Goal: Check status: Check status

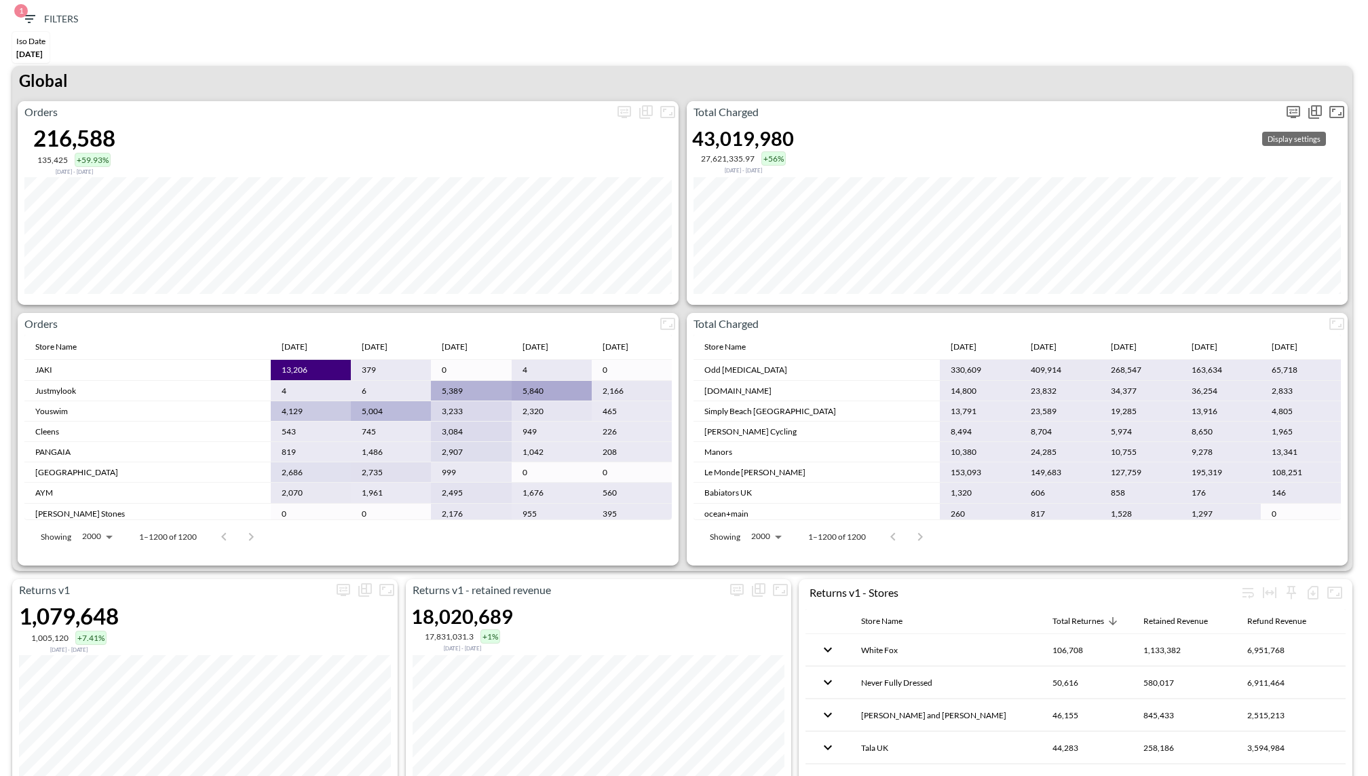
click at [1296, 111] on icon "more" at bounding box center [1293, 111] width 8 height 5
click at [1190, 214] on body "BI.P.EYE, Interactive Analytics Dashboards 1 Filters Iso Date [DATE] Returns v2…" at bounding box center [684, 388] width 1368 height 776
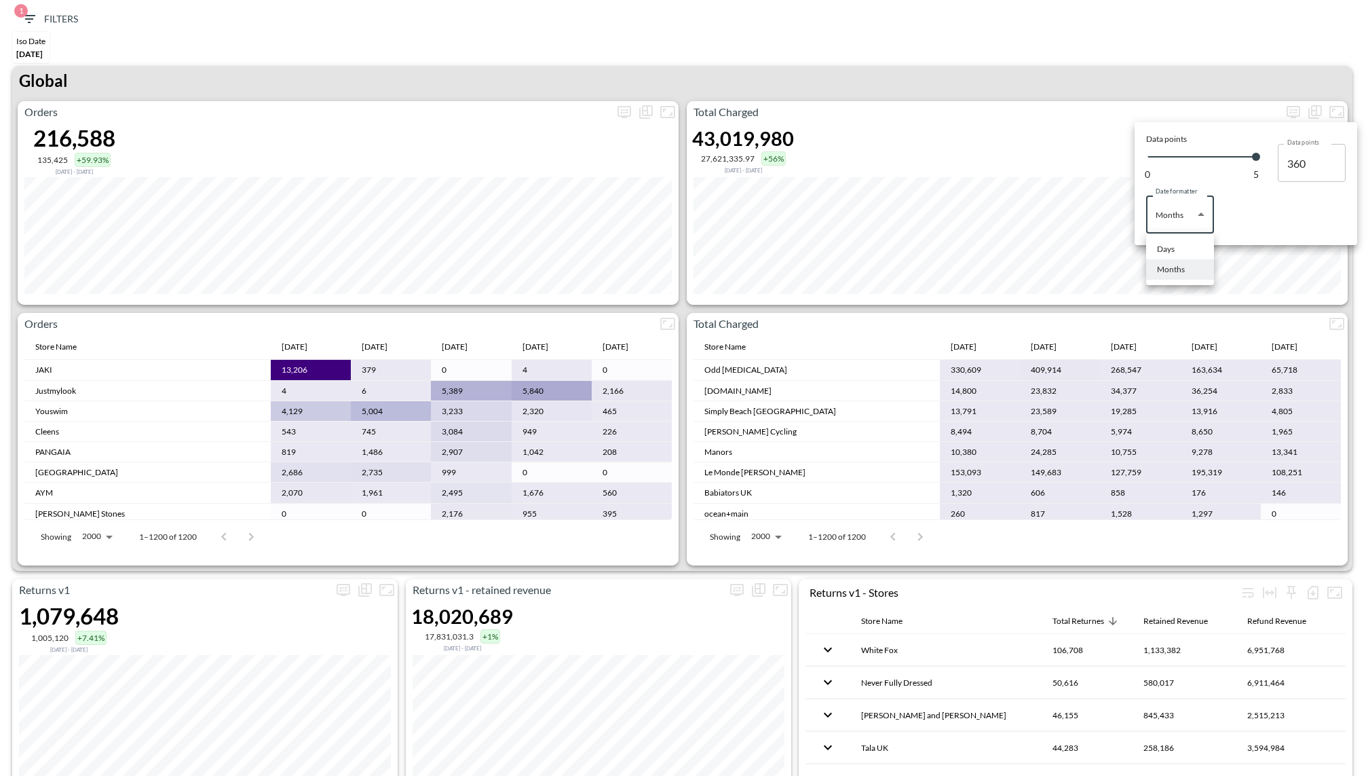
click at [1162, 250] on div "Days" at bounding box center [1166, 249] width 18 height 12
type input "Days"
type input "137"
click at [1115, 42] on div at bounding box center [684, 388] width 1368 height 776
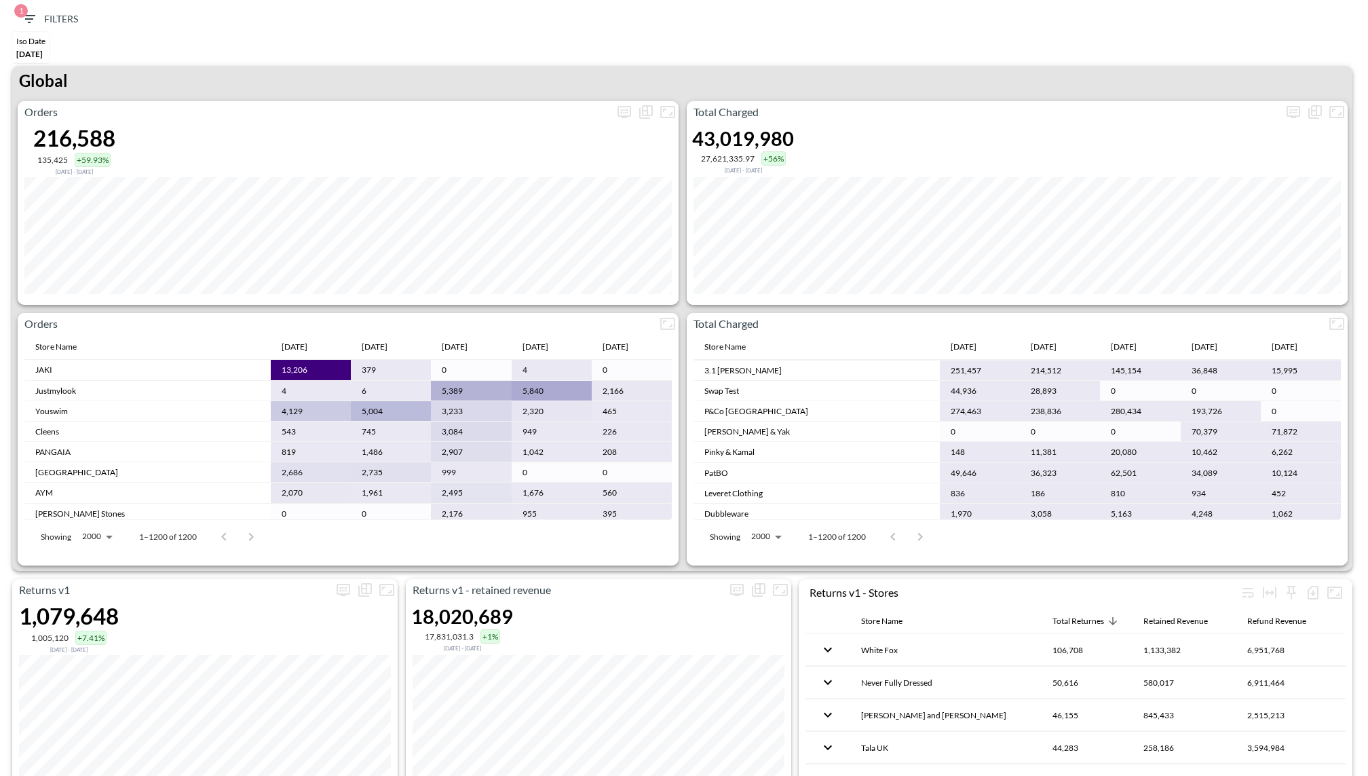
scroll to position [159, 0]
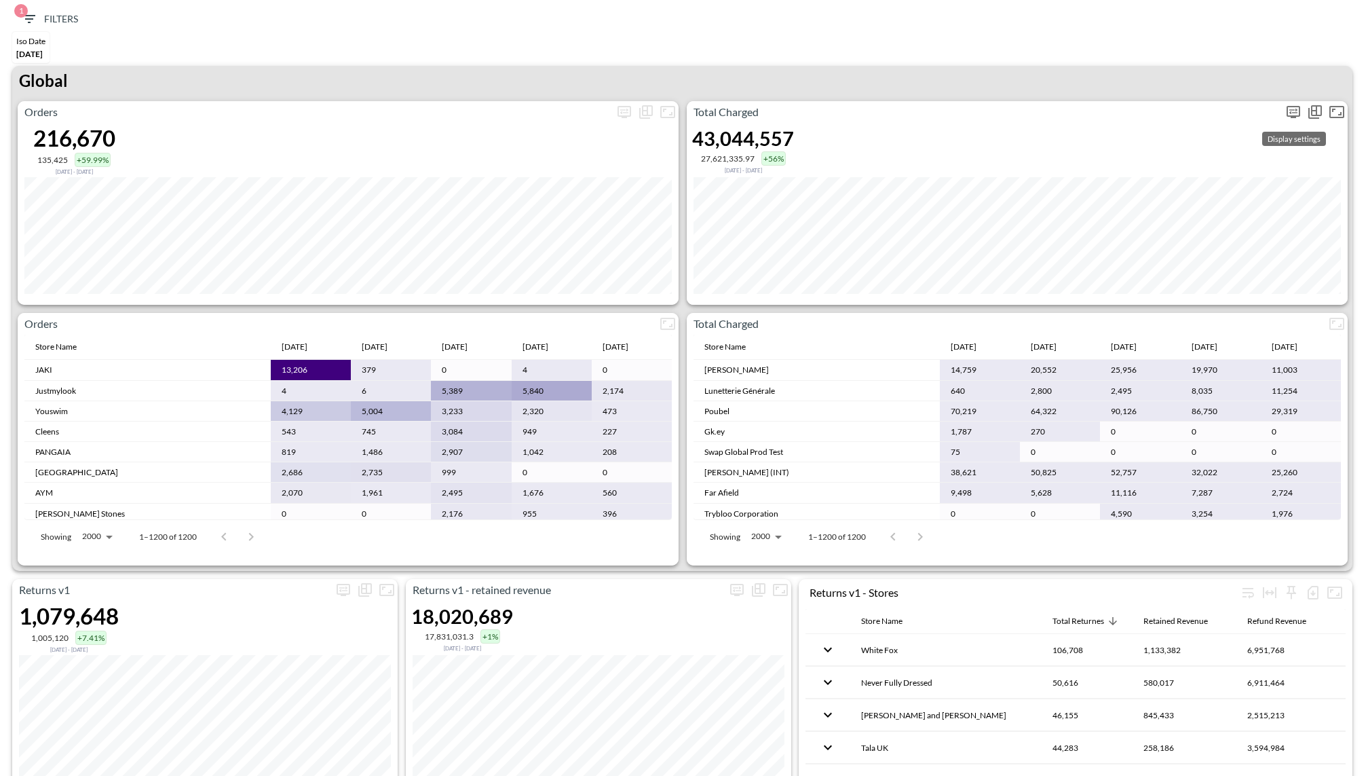
click at [1292, 111] on icon "more" at bounding box center [1293, 111] width 8 height 5
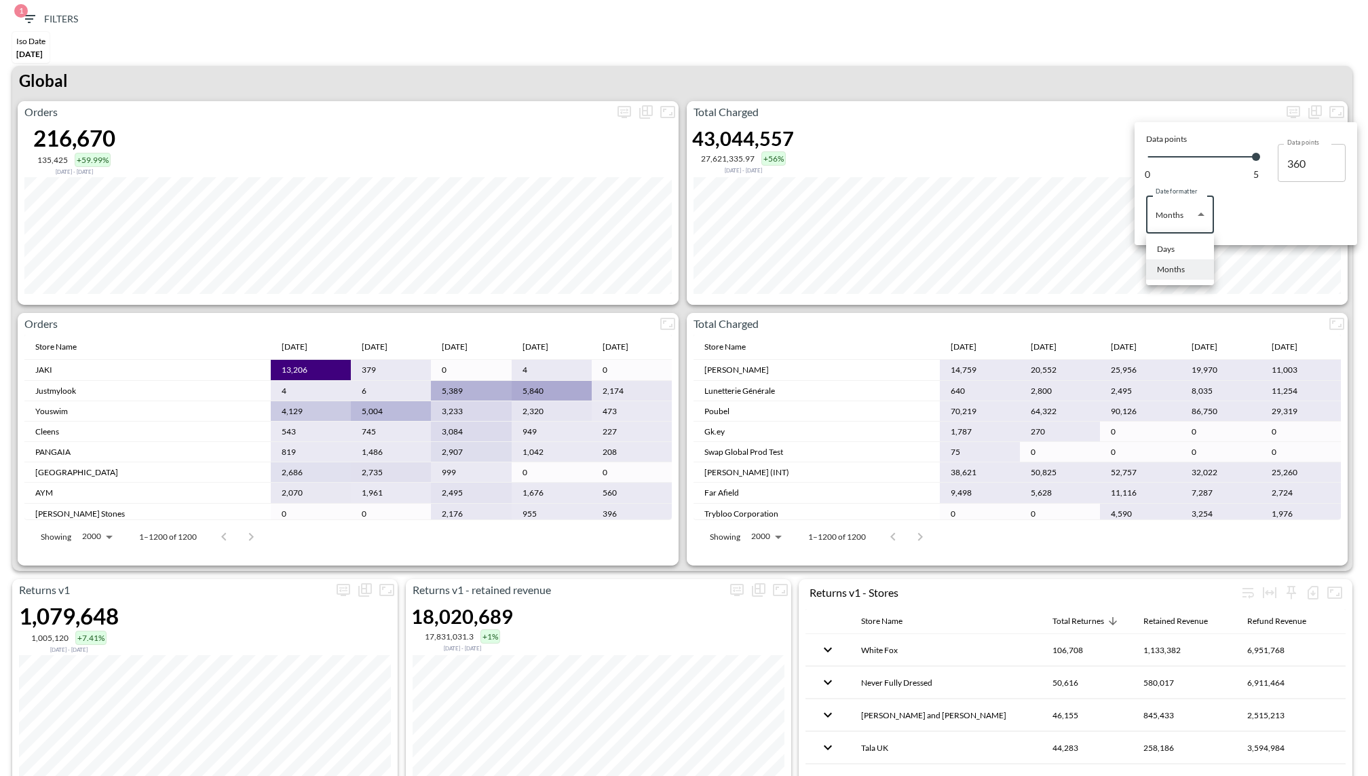
click at [1208, 212] on body "BI.P.EYE, Interactive Analytics Dashboards 1 Filters Iso Date [DATE] Returns v2…" at bounding box center [684, 388] width 1368 height 776
click at [1179, 250] on li "Days" at bounding box center [1180, 249] width 68 height 20
type input "Days"
type input "137"
click at [1091, 50] on div at bounding box center [684, 388] width 1368 height 776
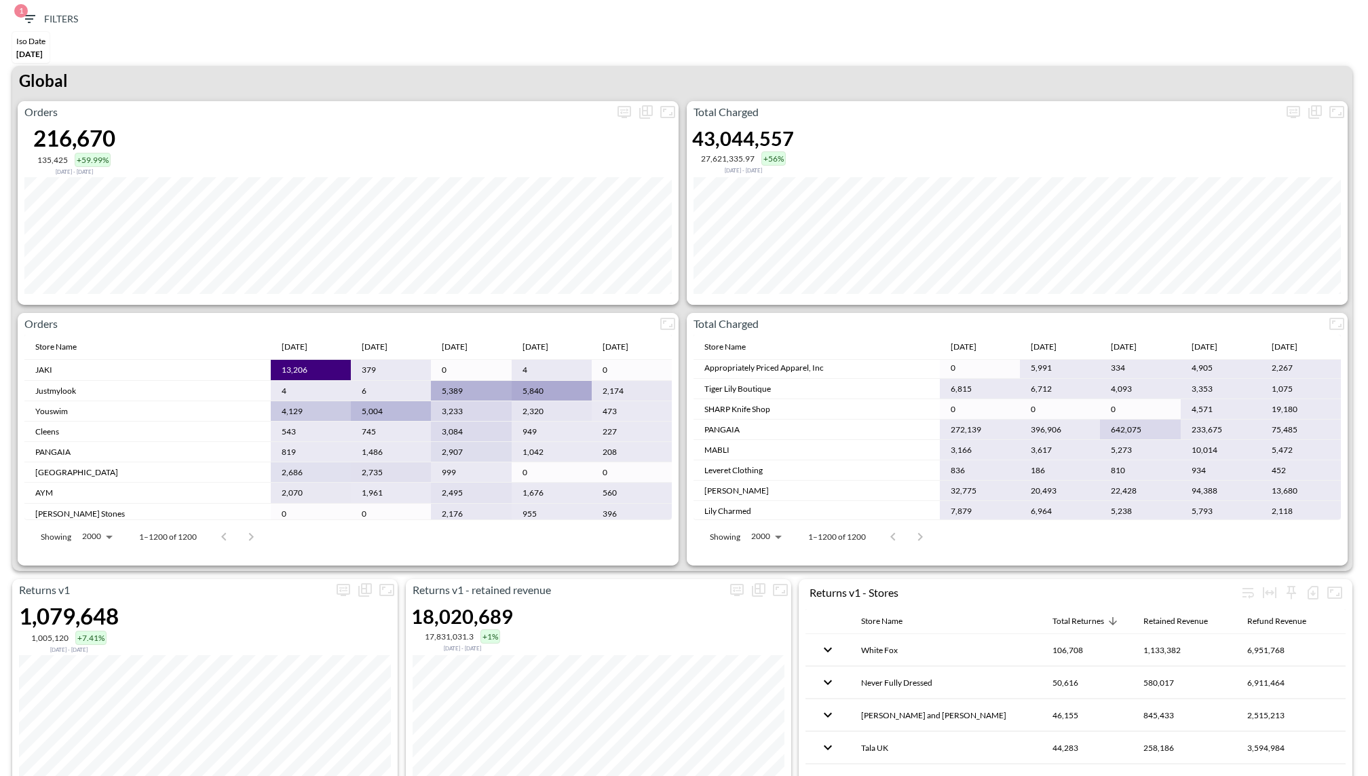
scroll to position [250, 0]
